Goal: Navigation & Orientation: Find specific page/section

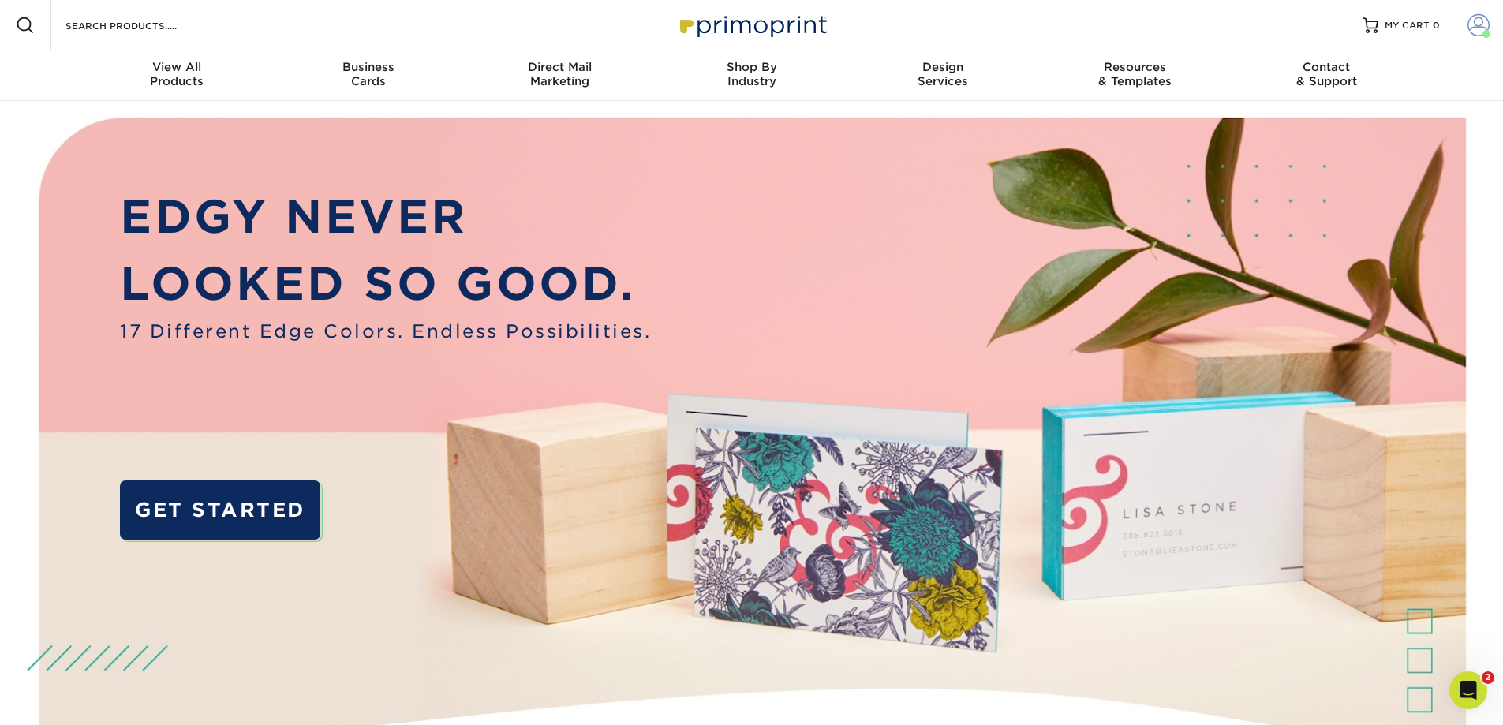
click at [1464, 20] on link "Account" at bounding box center [1477, 25] width 50 height 50
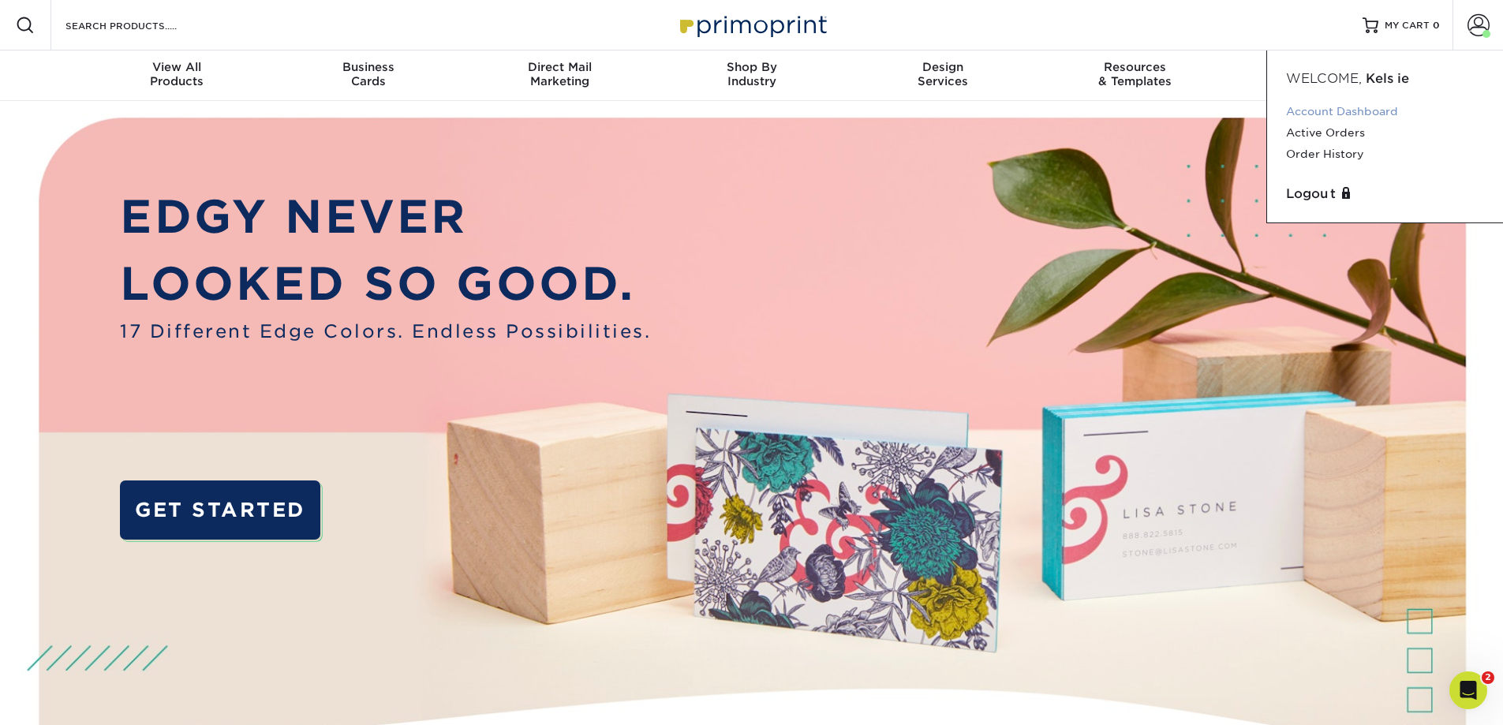
click at [1348, 110] on link "Account Dashboard" at bounding box center [1385, 111] width 198 height 21
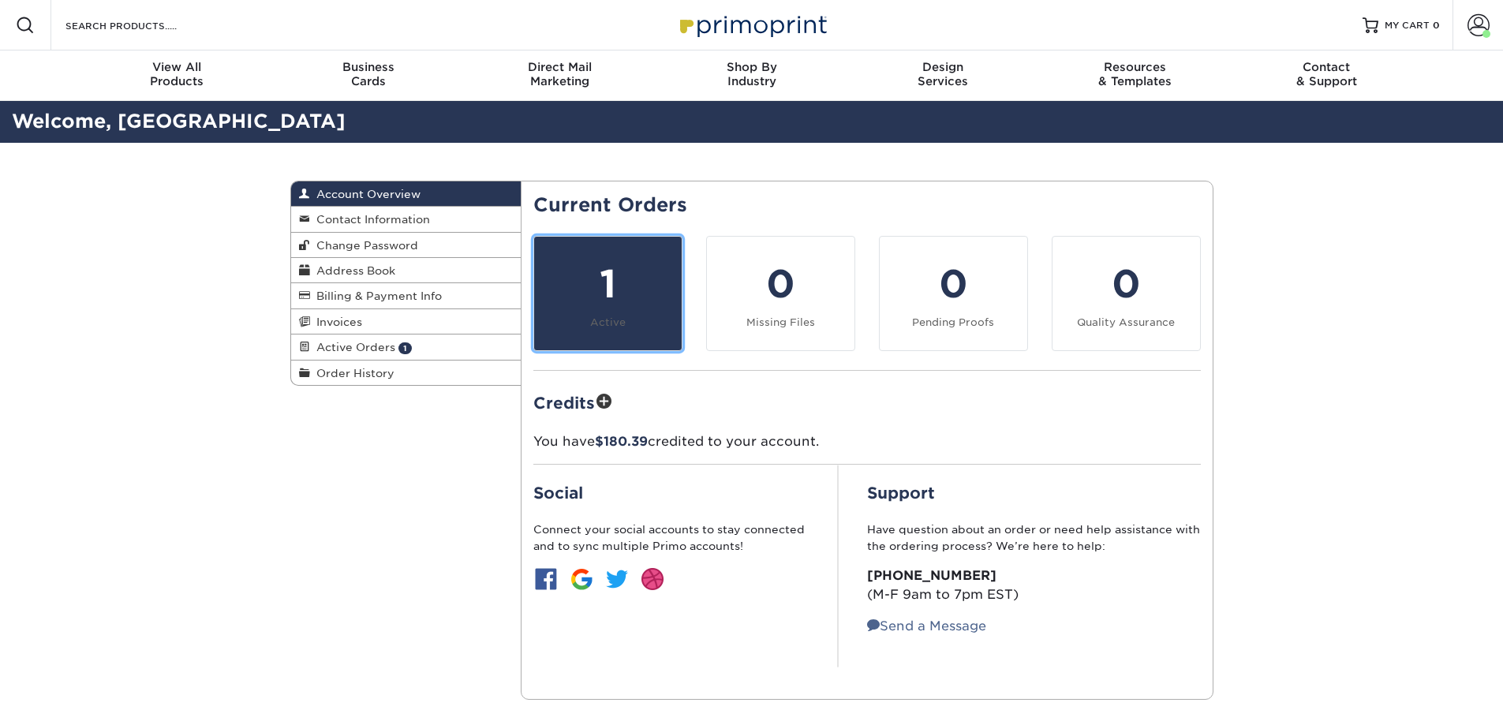
click at [604, 301] on div "1" at bounding box center [608, 284] width 129 height 57
